Goal: Transaction & Acquisition: Book appointment/travel/reservation

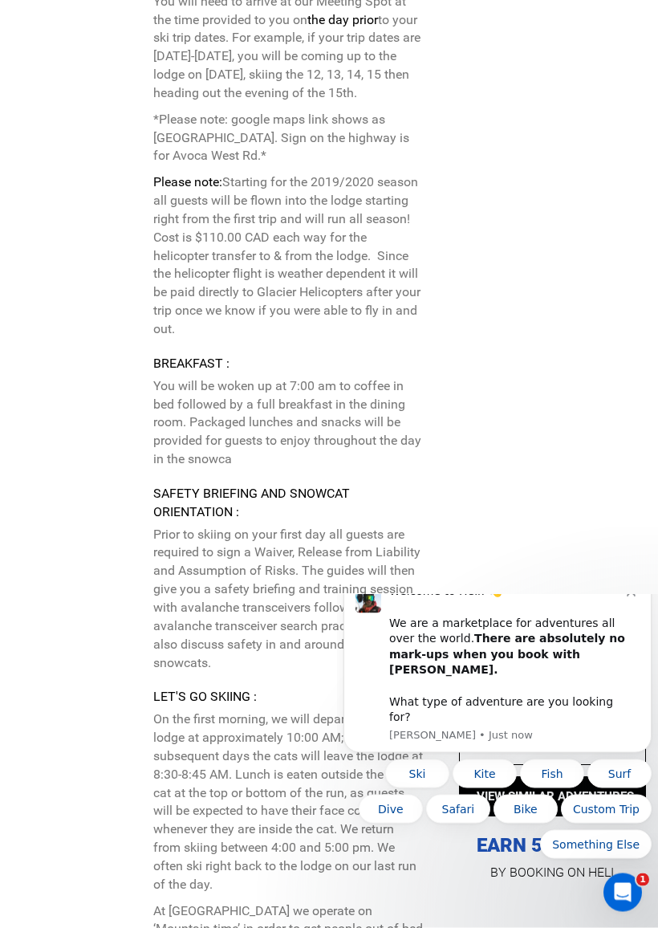
scroll to position [5406, 0]
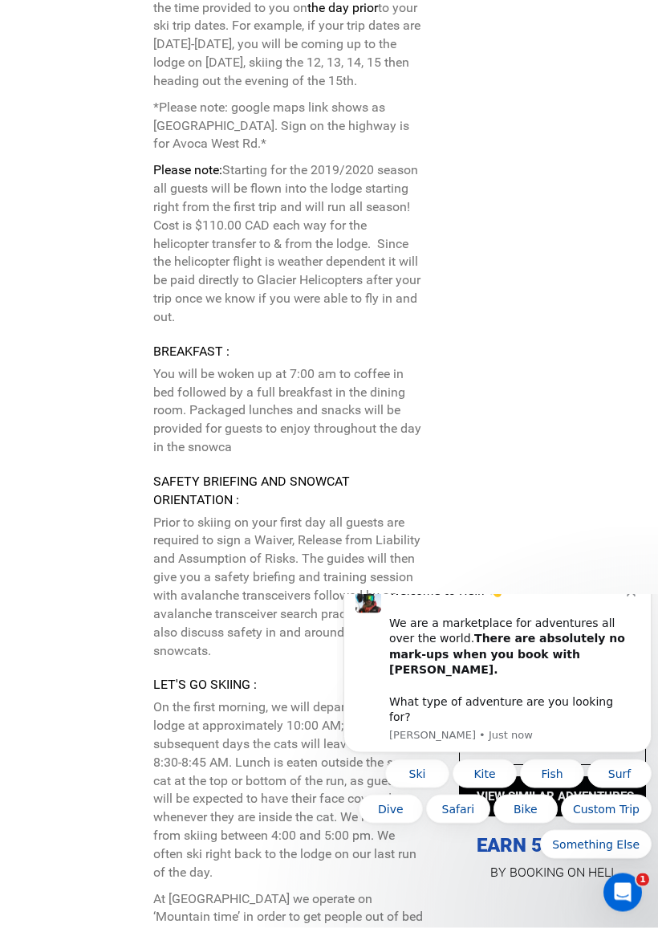
click at [634, 596] on button "Dismiss notification" at bounding box center [633, 589] width 13 height 13
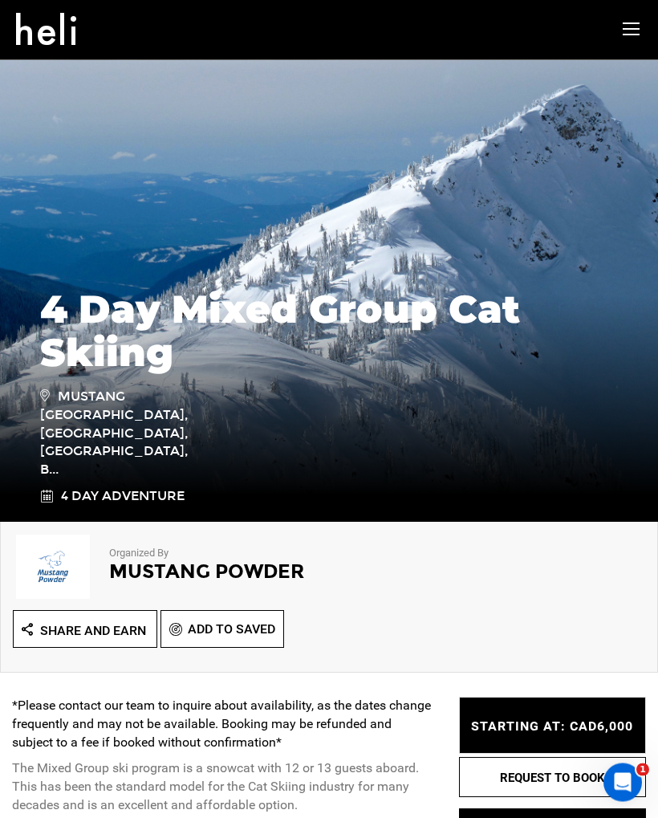
scroll to position [0, 0]
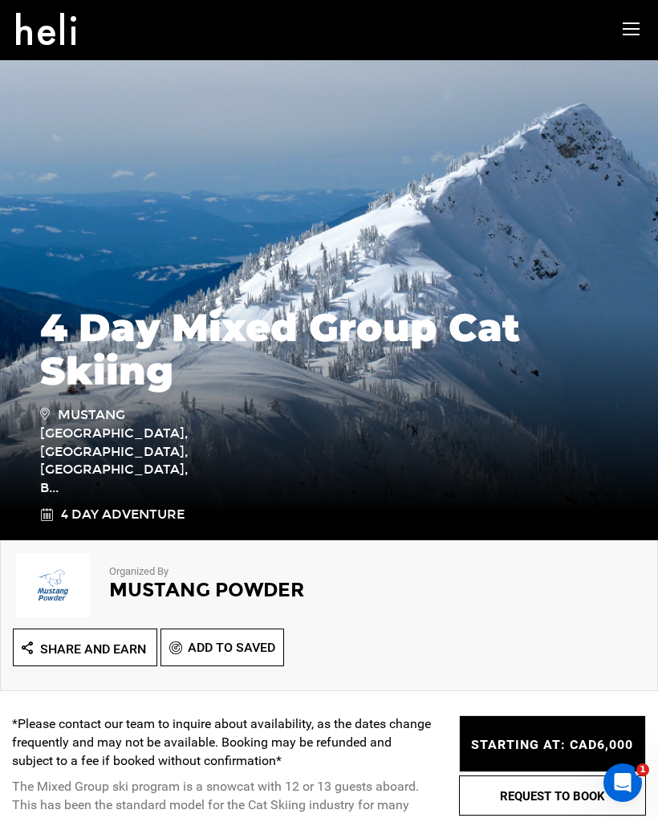
click at [638, 35] on icon at bounding box center [631, 29] width 17 height 18
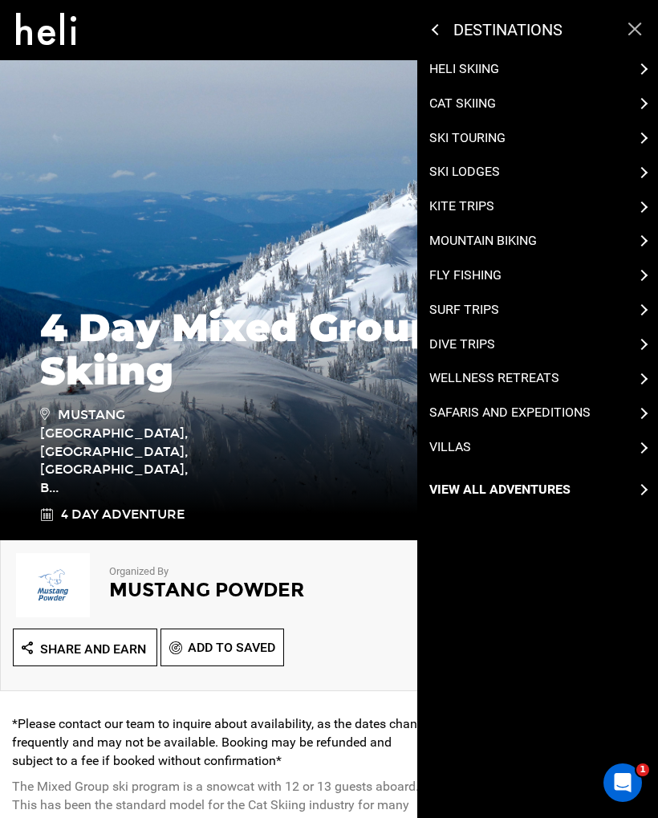
click at [494, 96] on p "Cat Skiing" at bounding box center [462, 104] width 67 height 18
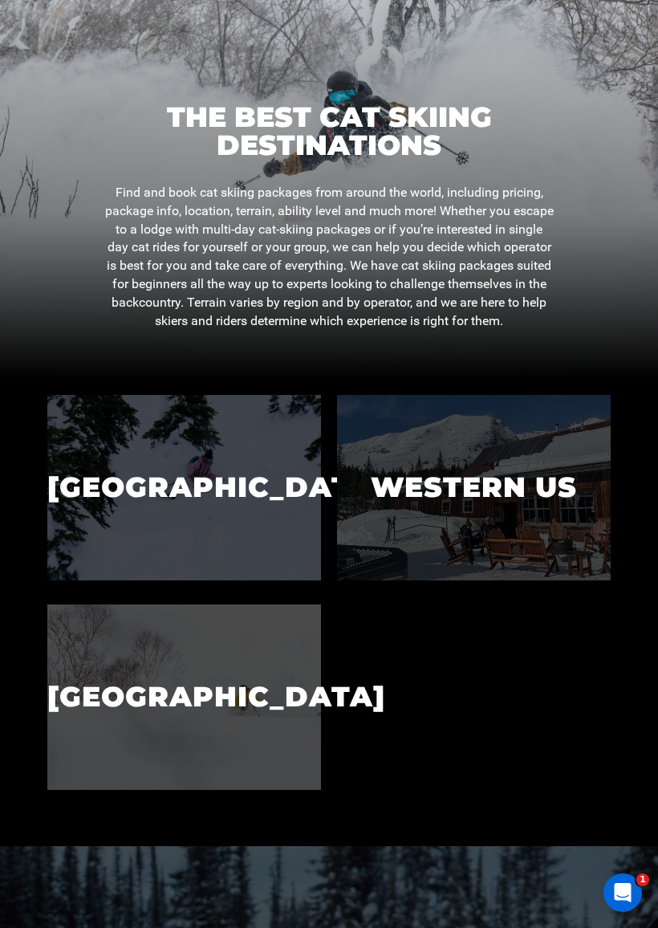
scroll to position [242, 0]
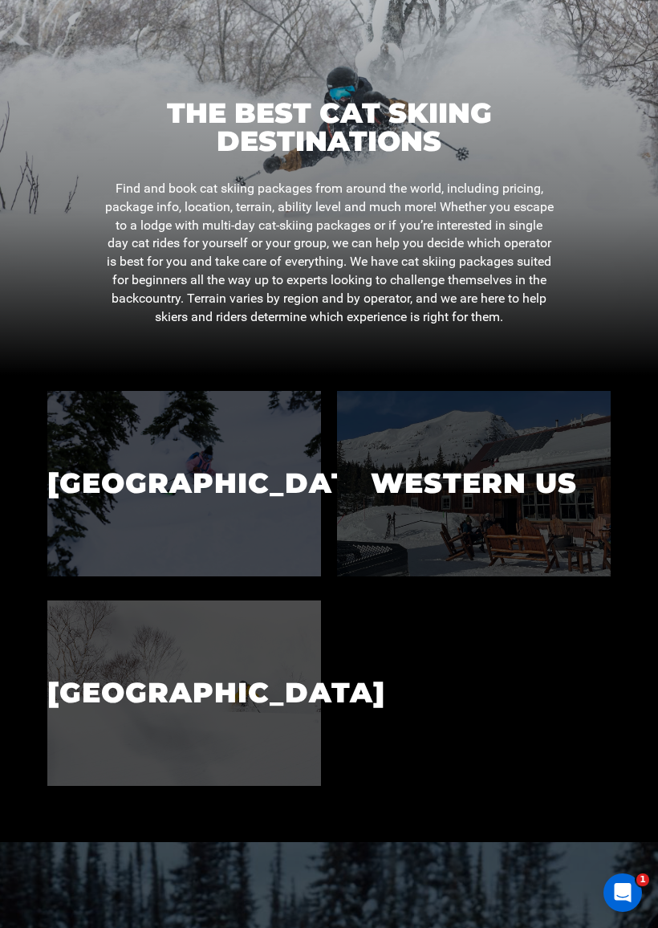
click at [210, 474] on p "[GEOGRAPHIC_DATA]" at bounding box center [184, 482] width 274 height 83
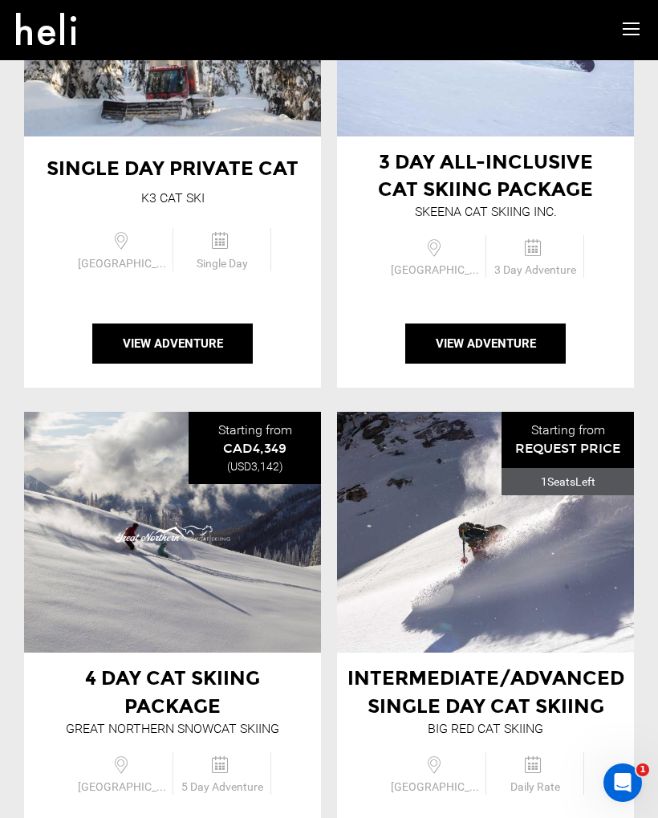
scroll to position [1902, 0]
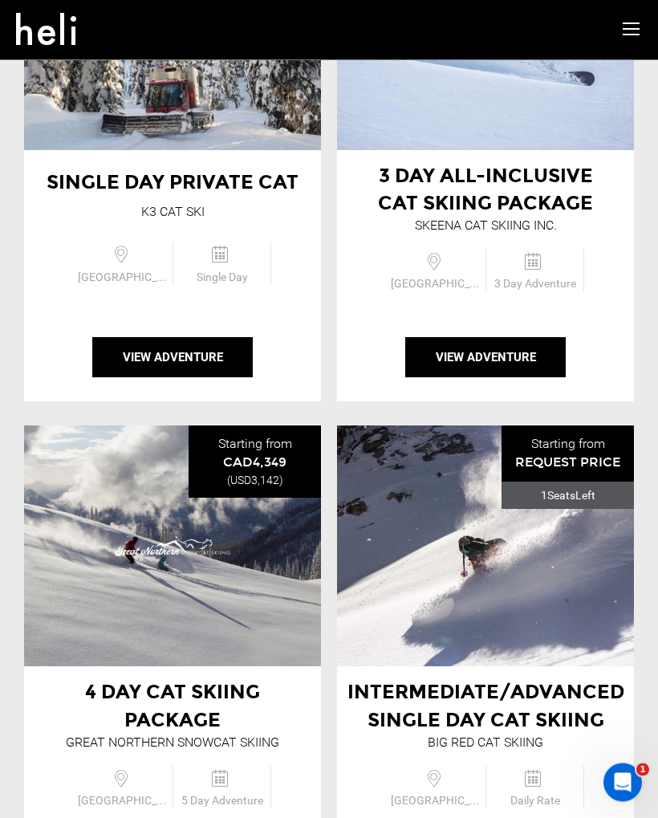
click at [156, 338] on button "View Adventure" at bounding box center [172, 358] width 161 height 40
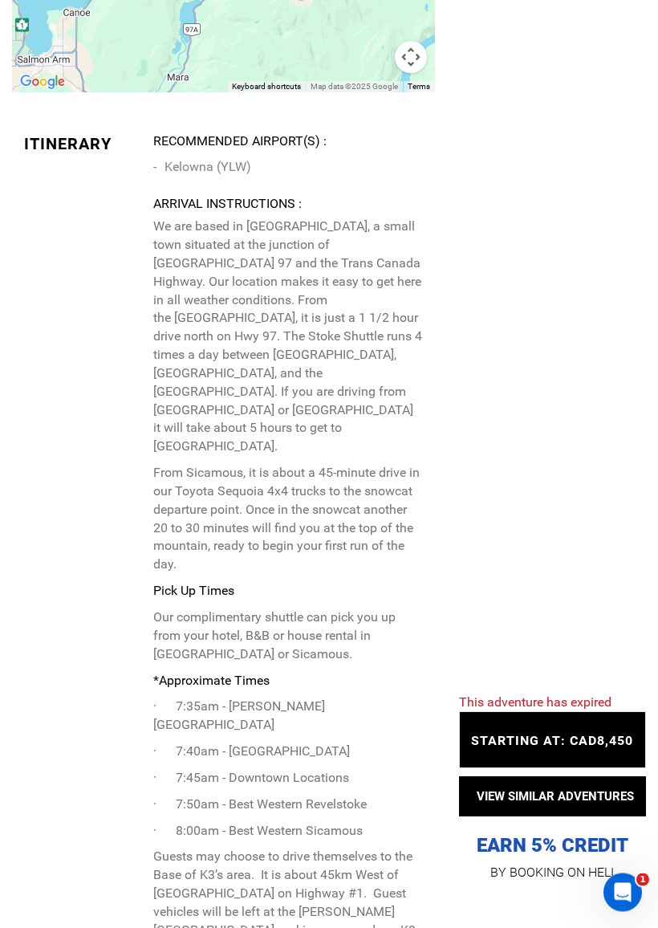
scroll to position [2622, 0]
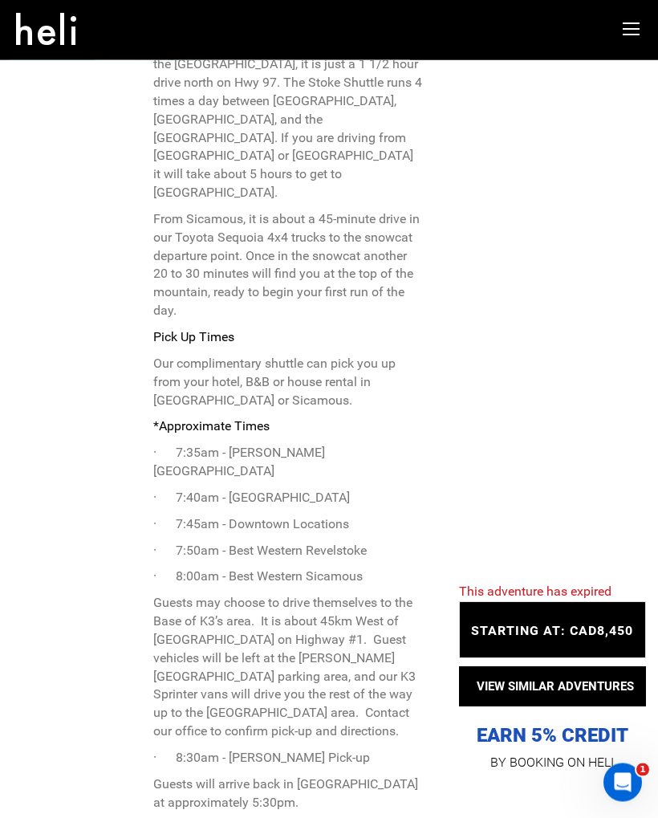
scroll to position [2754, 0]
